Goal: Information Seeking & Learning: Learn about a topic

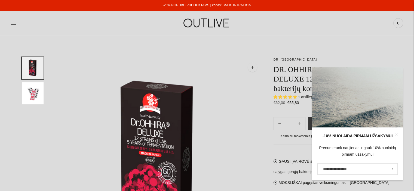
click at [395, 135] on icon at bounding box center [395, 134] width 3 height 3
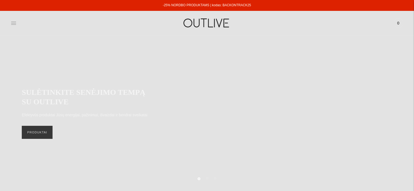
click at [13, 22] on icon at bounding box center [13, 22] width 5 height 5
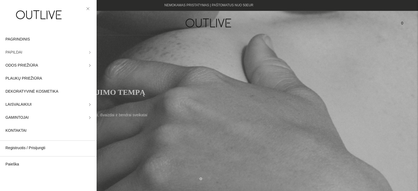
click at [21, 53] on link "PAPILDAI" at bounding box center [48, 52] width 97 height 13
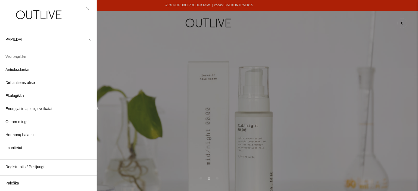
click at [16, 54] on span "Visi papildai" at bounding box center [15, 57] width 20 height 7
